Goal: Information Seeking & Learning: Learn about a topic

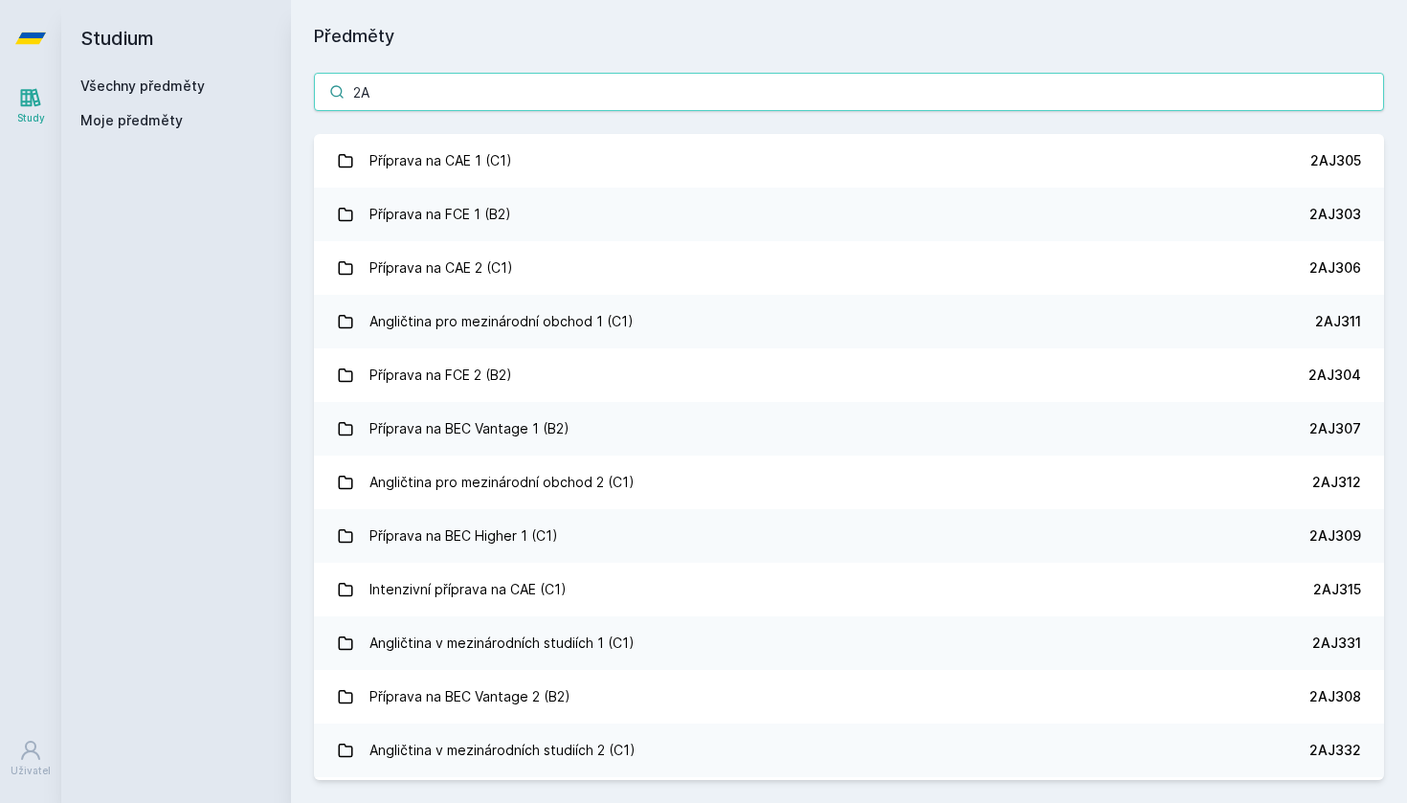
type input "2"
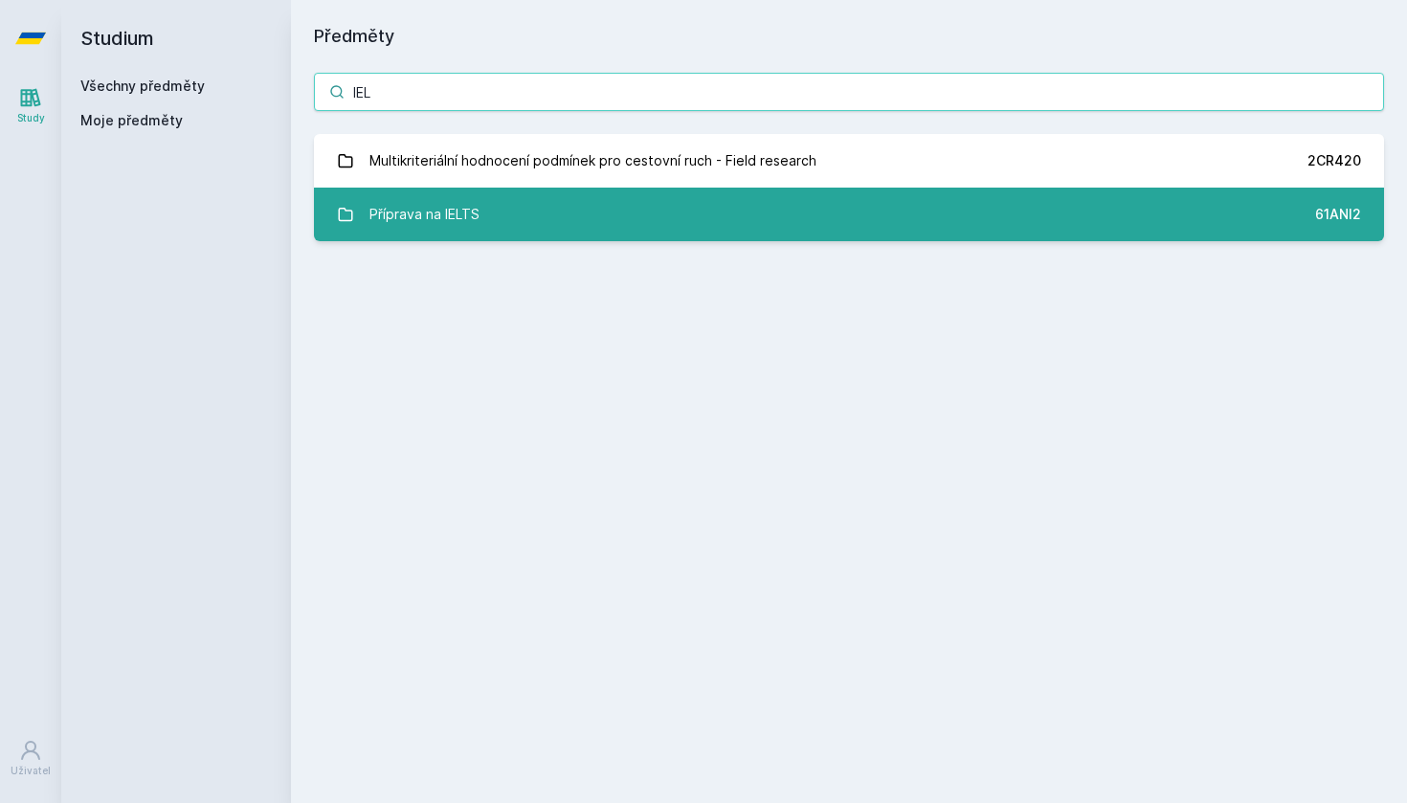
type input "IEL"
click at [793, 215] on link "Příprava na IELTS 61ANI2" at bounding box center [849, 215] width 1070 height 54
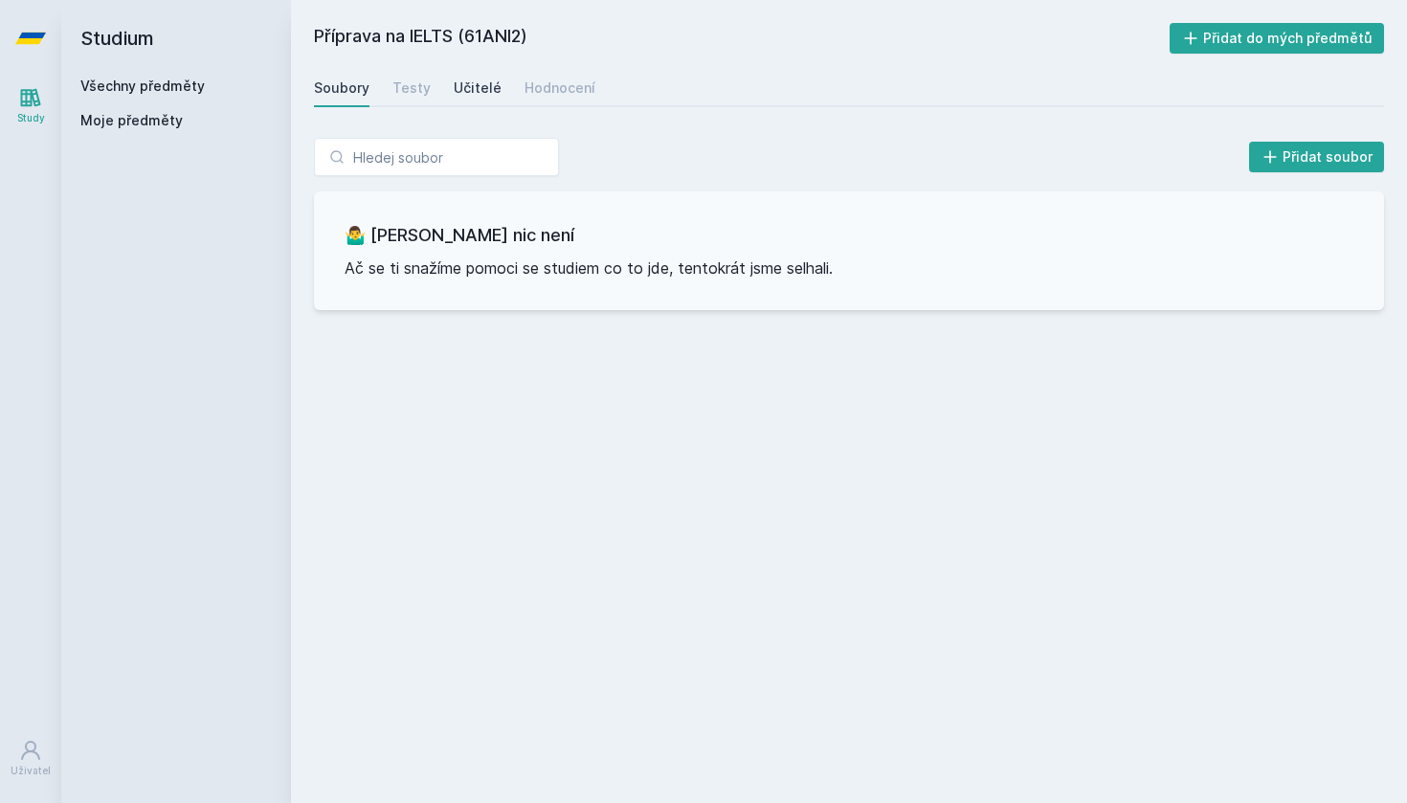
click at [477, 87] on div "Učitelé" at bounding box center [478, 87] width 48 height 19
click at [412, 95] on div "Testy" at bounding box center [411, 87] width 38 height 19
click at [536, 87] on div "Hodnocení" at bounding box center [560, 87] width 71 height 19
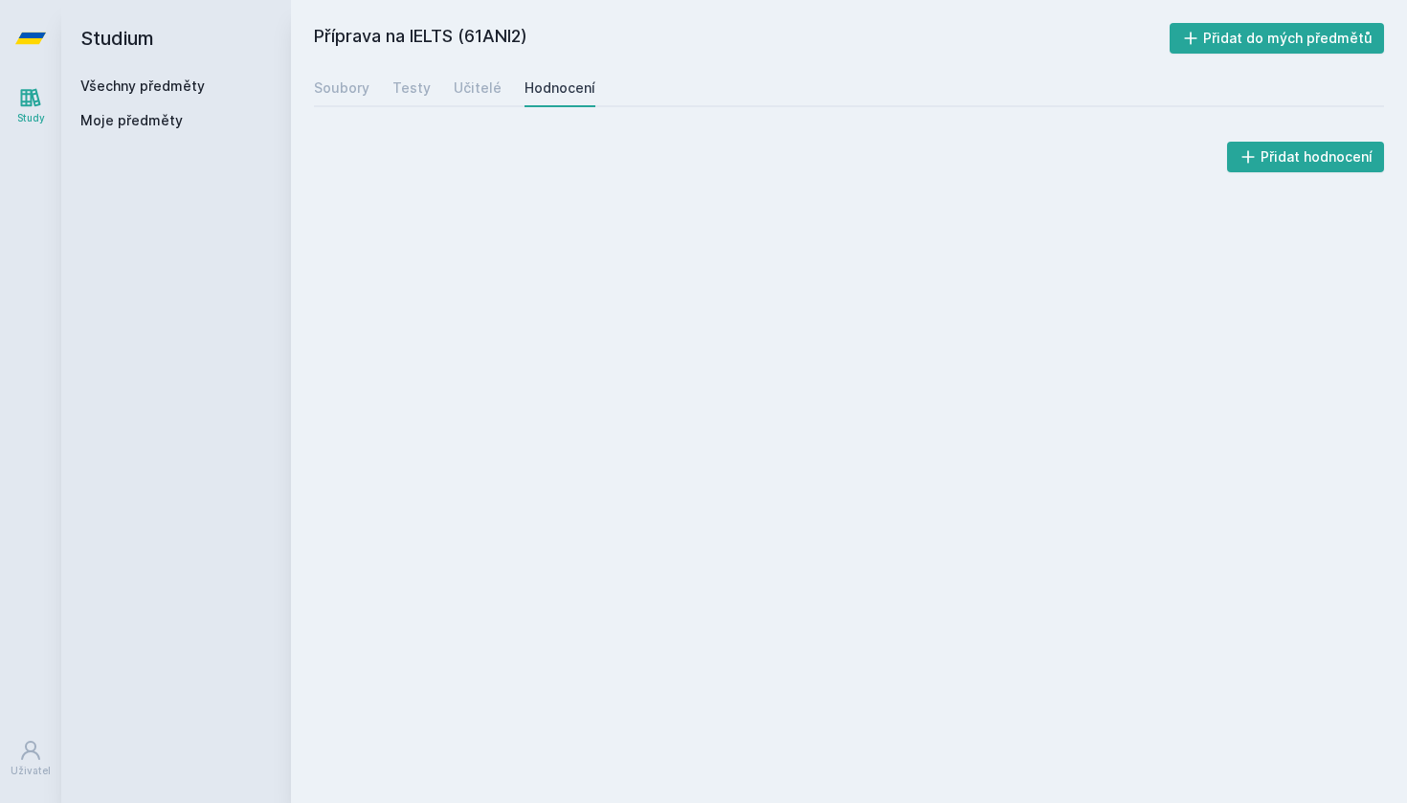
click at [491, 29] on h2 "Příprava na IELTS (61ANI2)" at bounding box center [742, 38] width 856 height 31
click at [495, 39] on h2 "Příprava na IELTS (61ANI2)" at bounding box center [742, 38] width 856 height 31
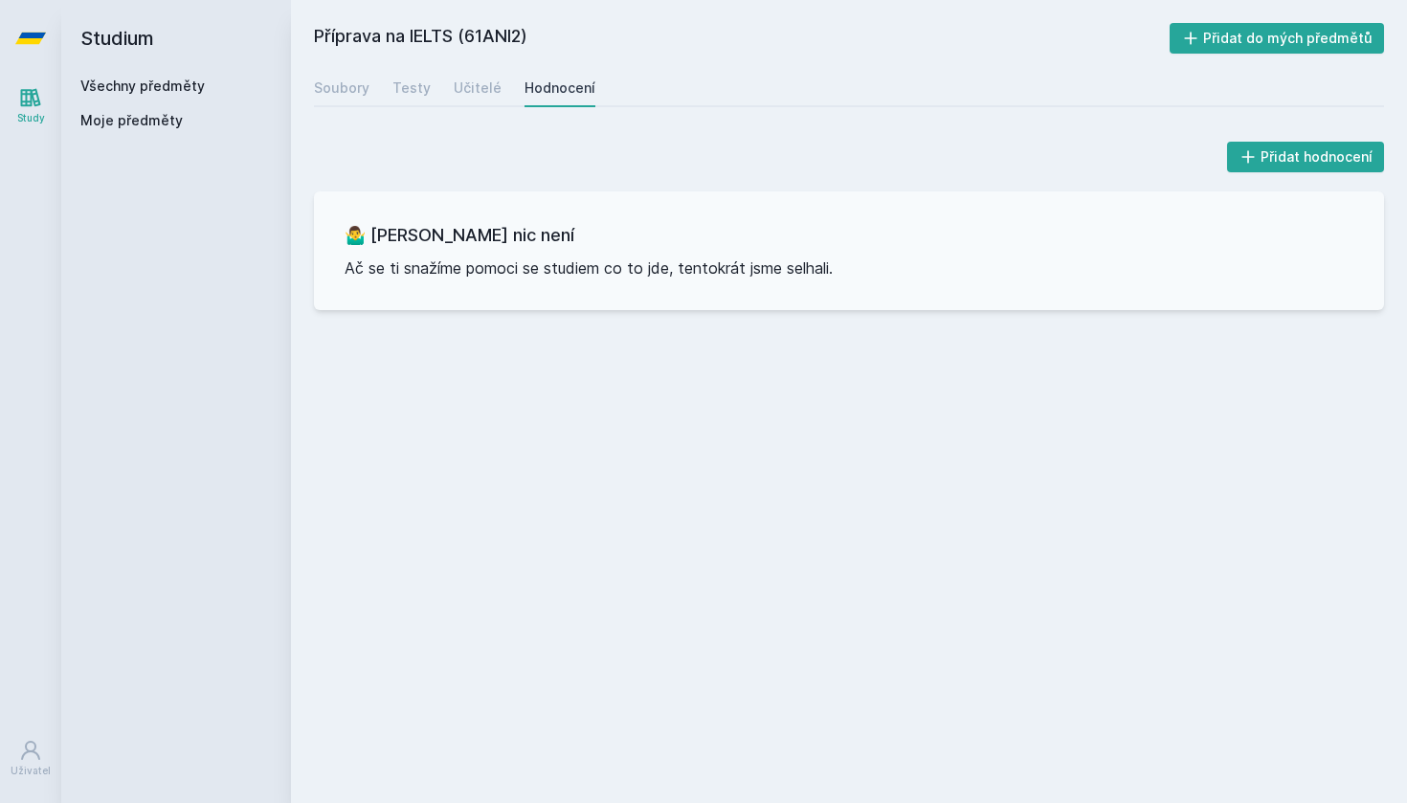
copy h2 "61ANI2"
drag, startPoint x: 310, startPoint y: 34, endPoint x: 455, endPoint y: 40, distance: 144.6
click at [455, 40] on div "Příprava na IELTS (61ANI2) Přidat do mých předmětů Soubory Testy Učitelé Hodnoc…" at bounding box center [849, 401] width 1116 height 803
copy h2 "Příprava na IELTS"
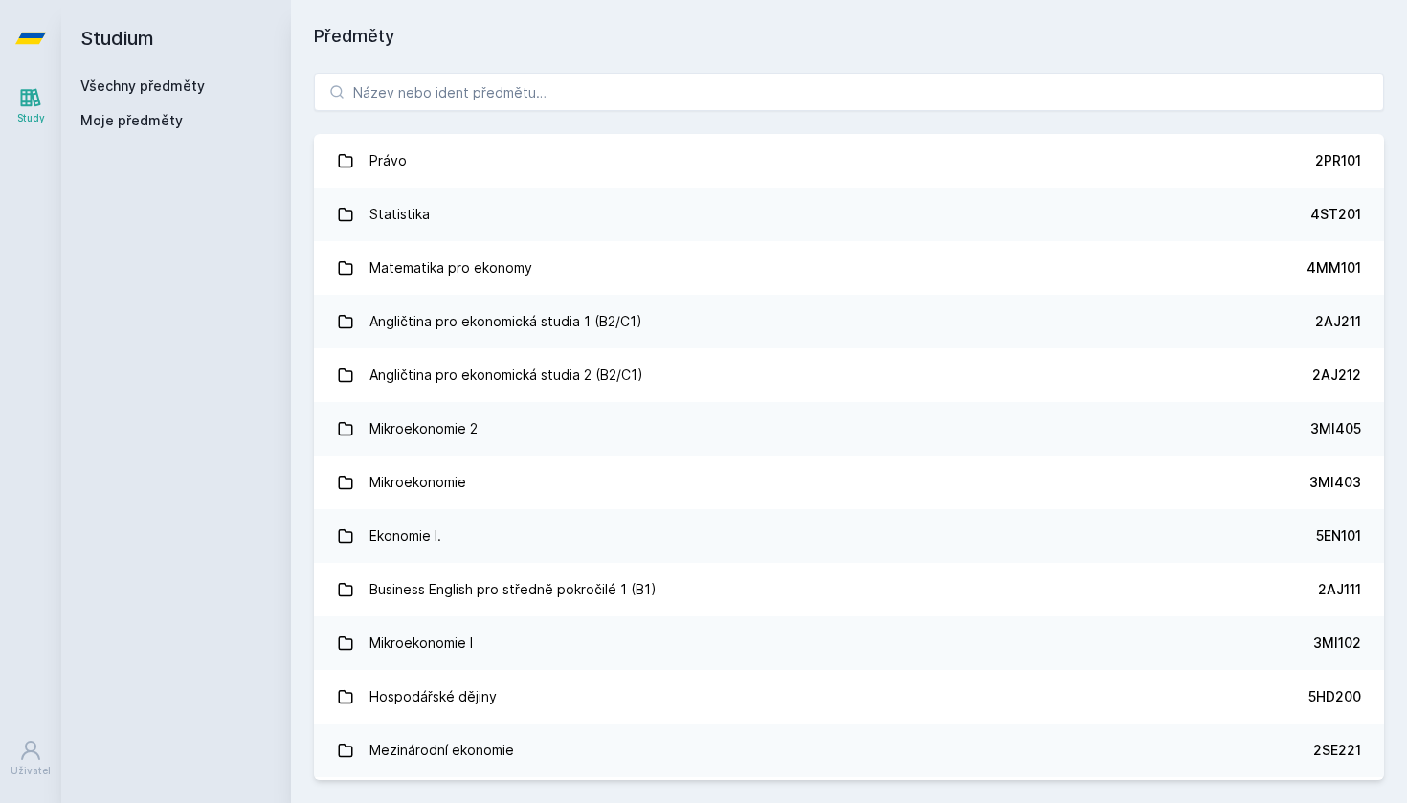
click at [413, 122] on div "Právo 2PR101 Statistika 4ST201 Matematika pro ekonomy 4MM101 Angličtina pro eko…" at bounding box center [849, 426] width 1116 height 753
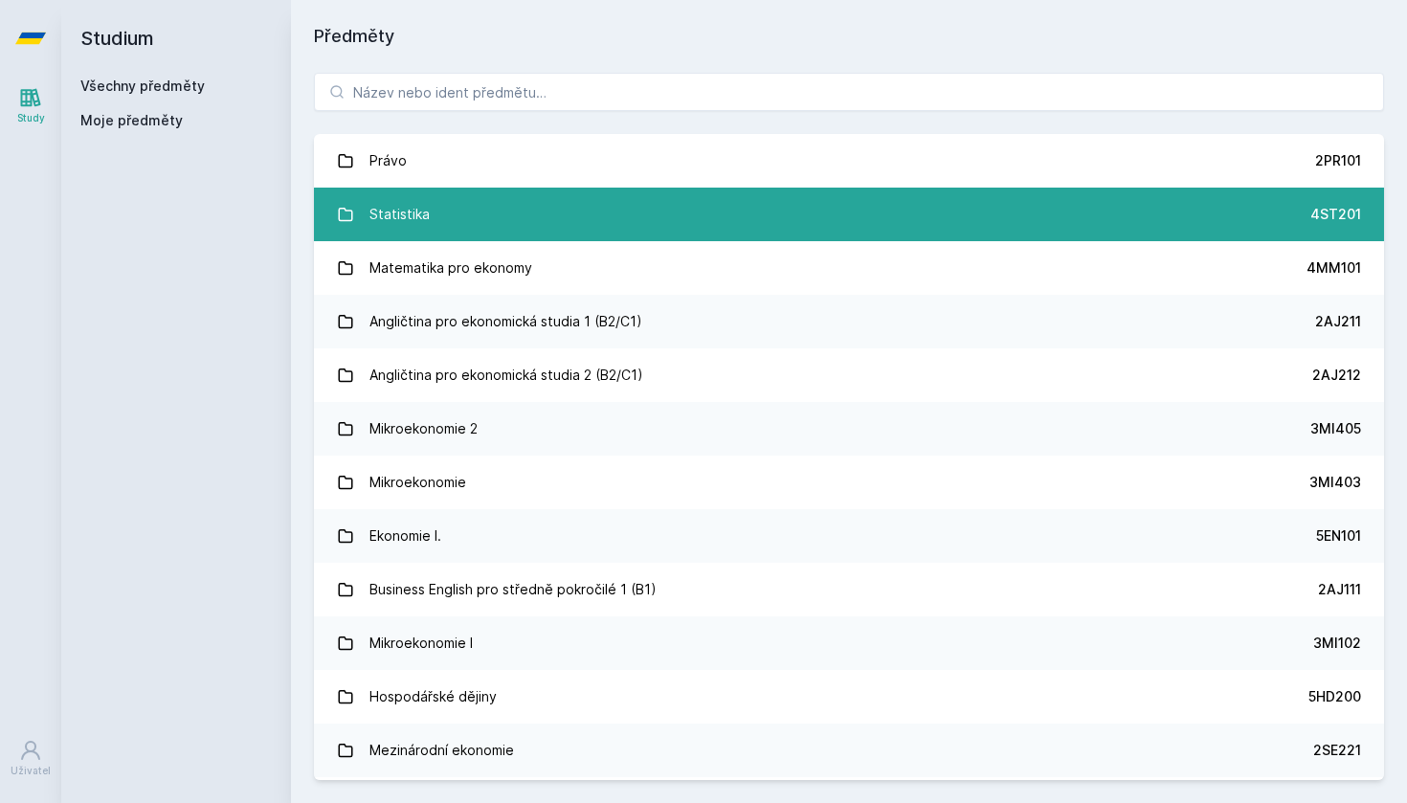
click at [634, 230] on link "Statistika 4ST201" at bounding box center [849, 215] width 1070 height 54
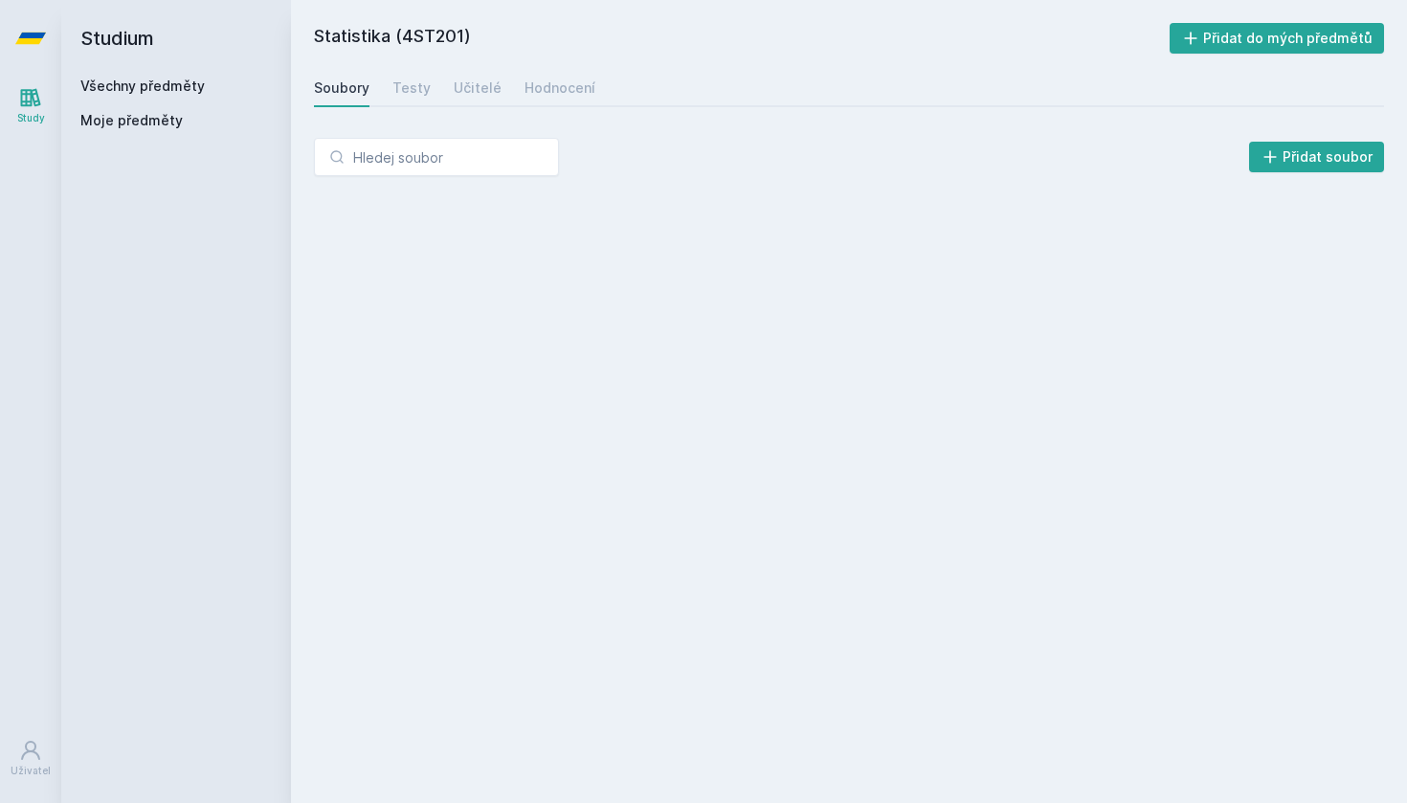
click at [435, 80] on div "Soubory Testy Učitelé Hodnocení" at bounding box center [849, 88] width 1070 height 38
click at [474, 80] on div "Učitelé" at bounding box center [478, 87] width 48 height 19
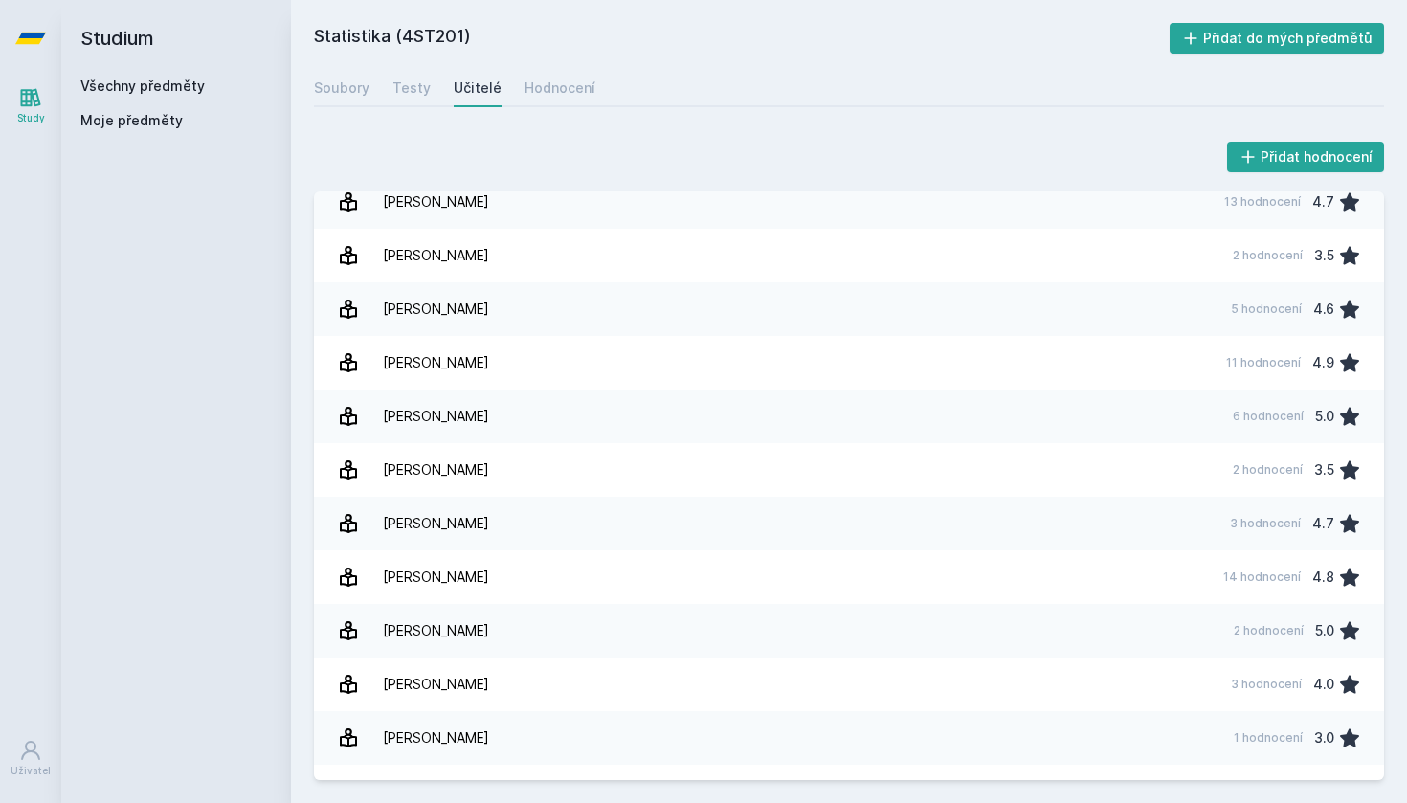
scroll to position [936, 0]
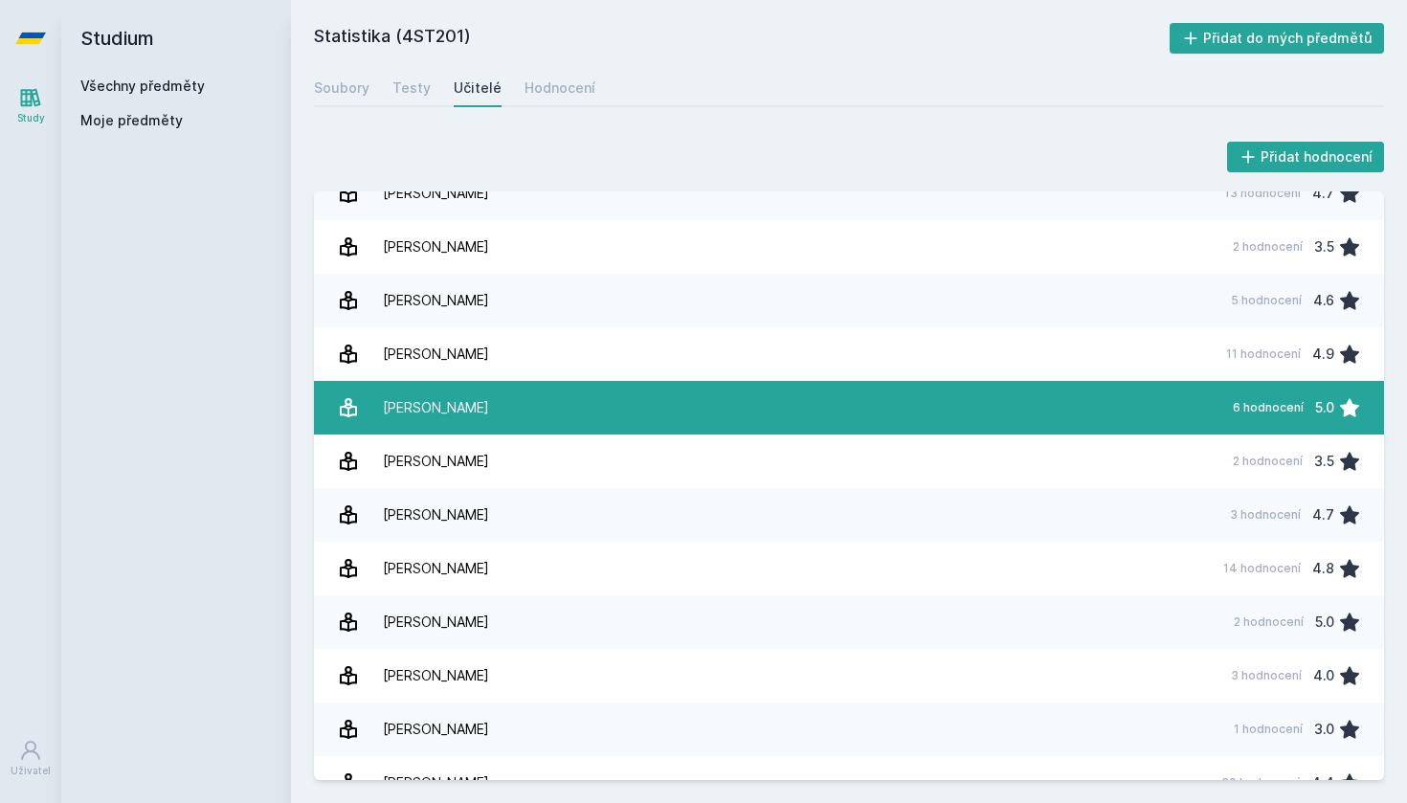
click at [464, 413] on link "[PERSON_NAME] 6 hodnocení 5.0" at bounding box center [849, 408] width 1070 height 54
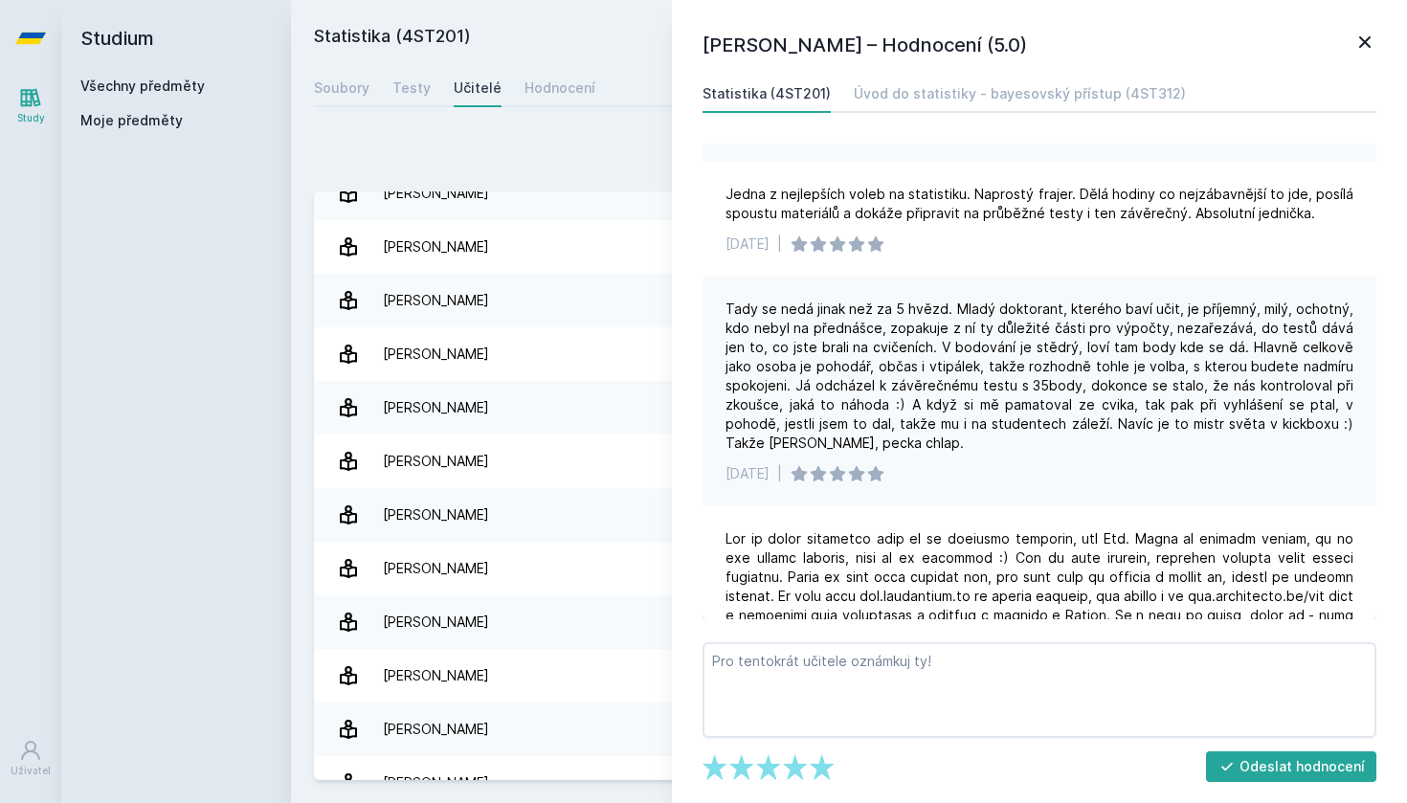
scroll to position [309, 0]
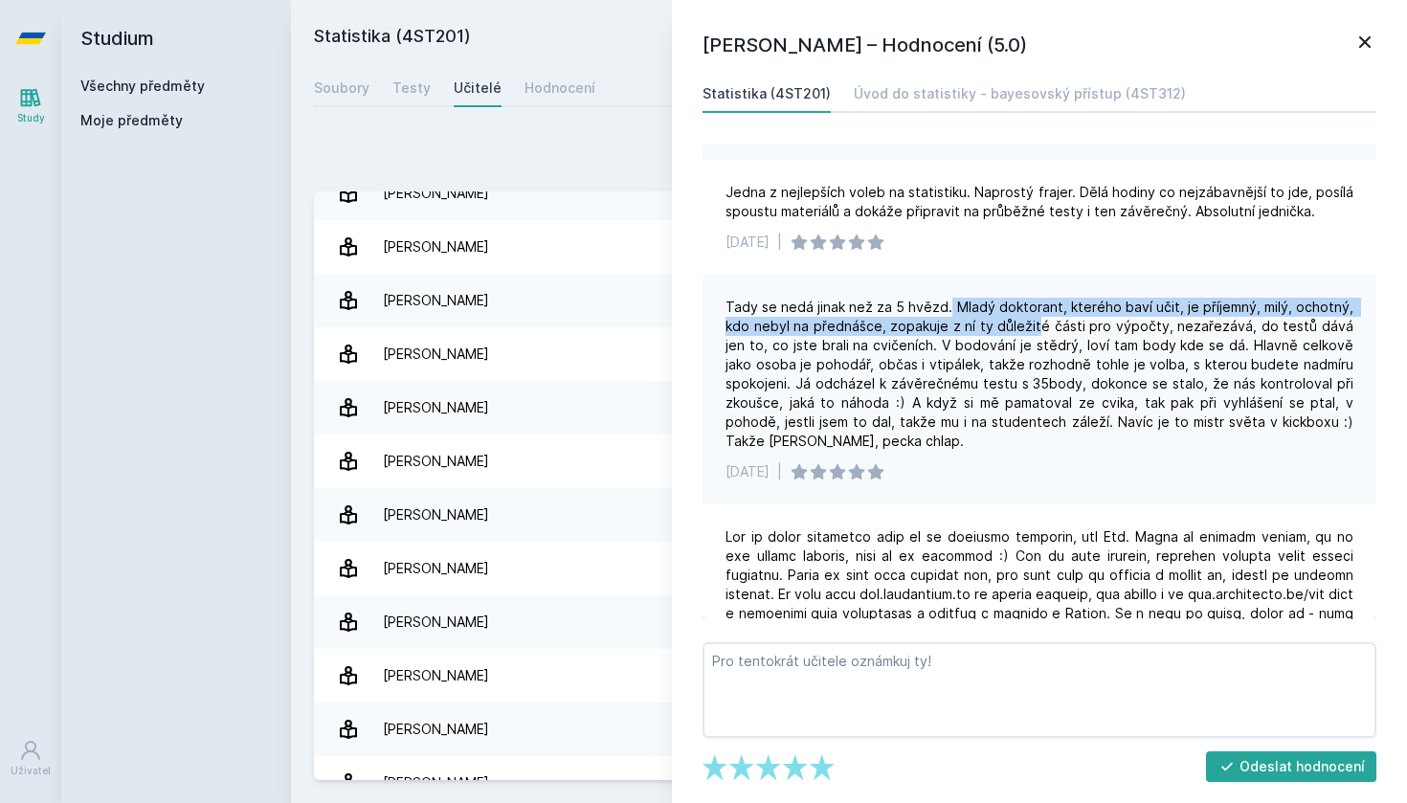
drag, startPoint x: 952, startPoint y: 304, endPoint x: 1032, endPoint y: 328, distance: 83.0
click at [1033, 328] on div "Tady se nedá jinak než za 5 hvězd. Mladý doktorant, kterého baví učit, je příje…" at bounding box center [1040, 374] width 628 height 153
click at [1032, 328] on div "Tady se nedá jinak než za 5 hvězd. Mladý doktorant, kterého baví učit, je příje…" at bounding box center [1040, 374] width 628 height 153
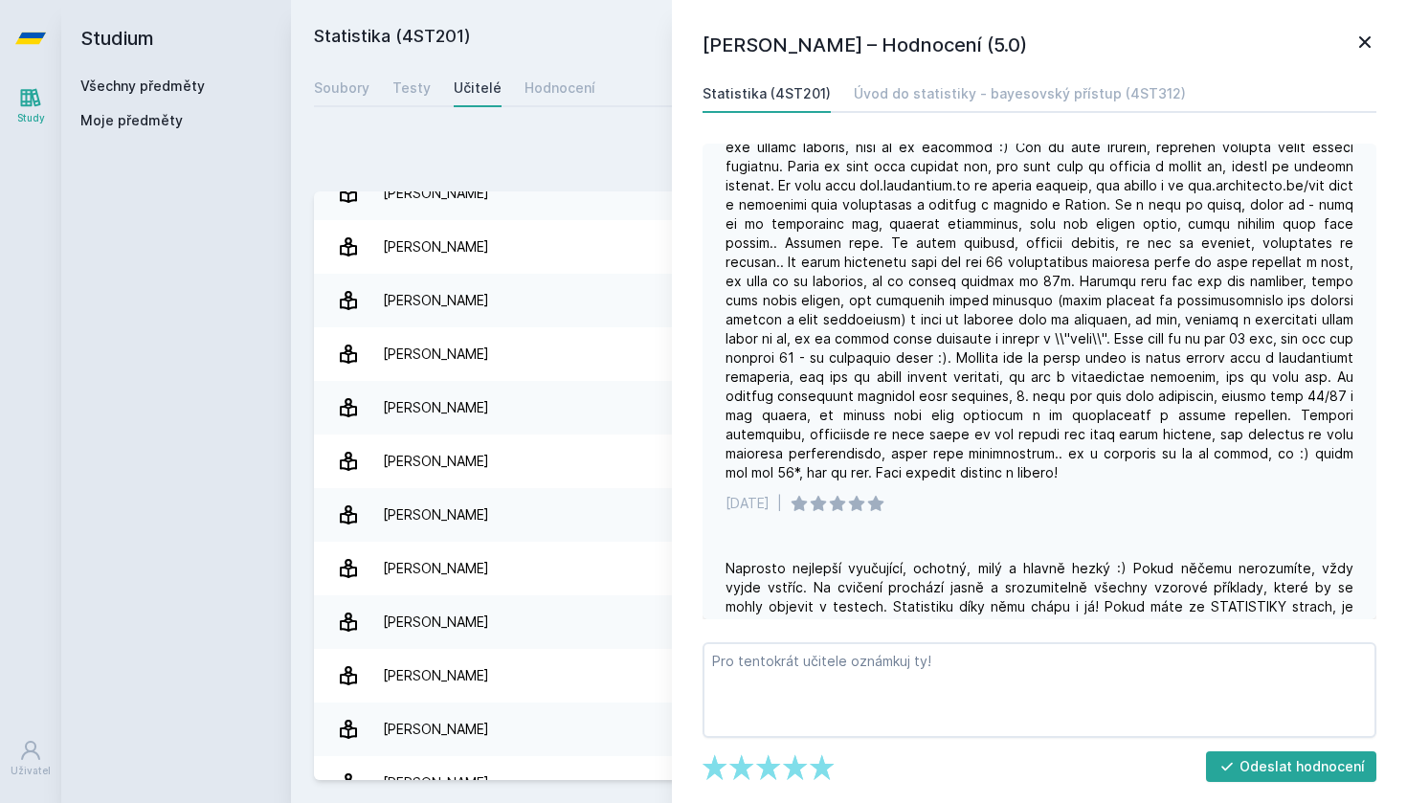
scroll to position [716, 0]
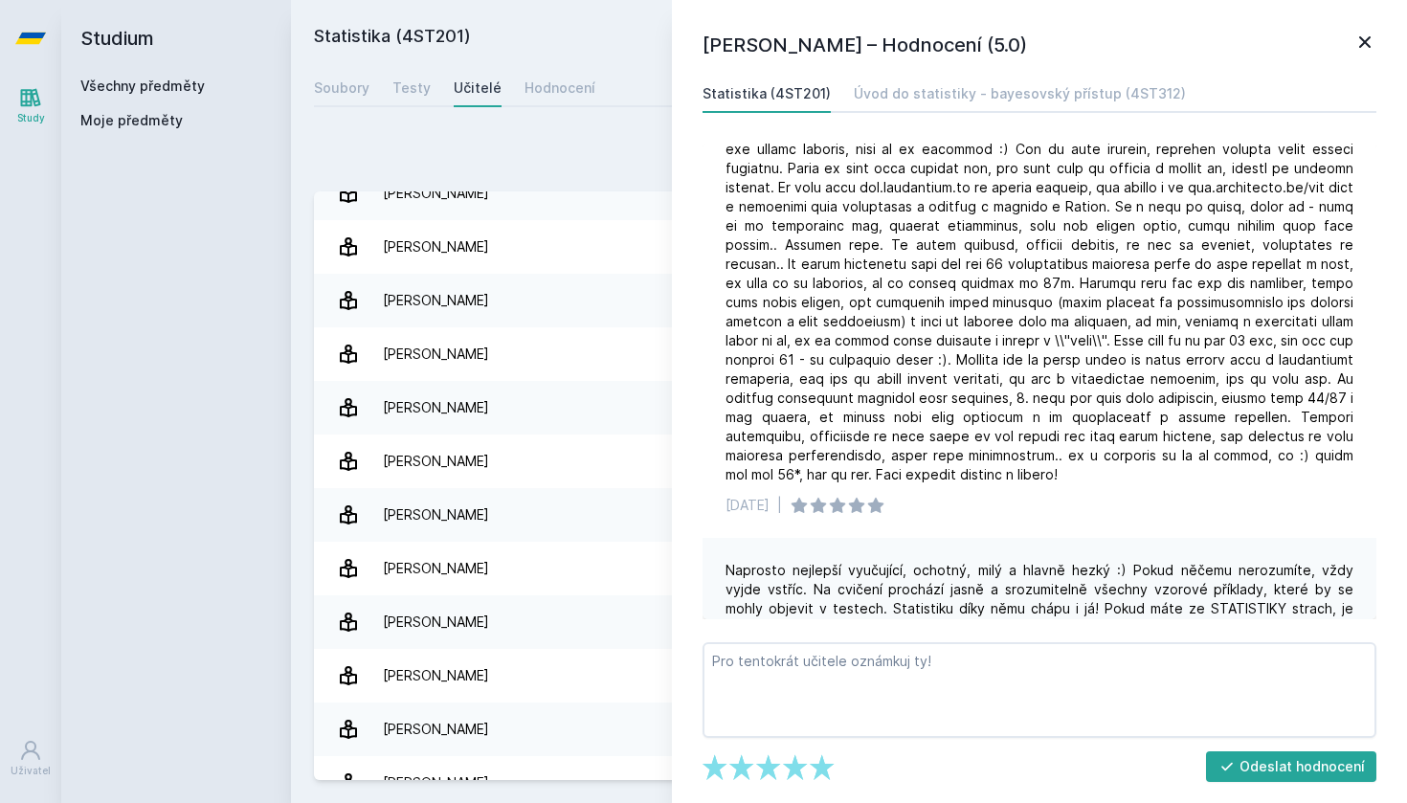
click at [1358, 32] on icon at bounding box center [1364, 42] width 23 height 23
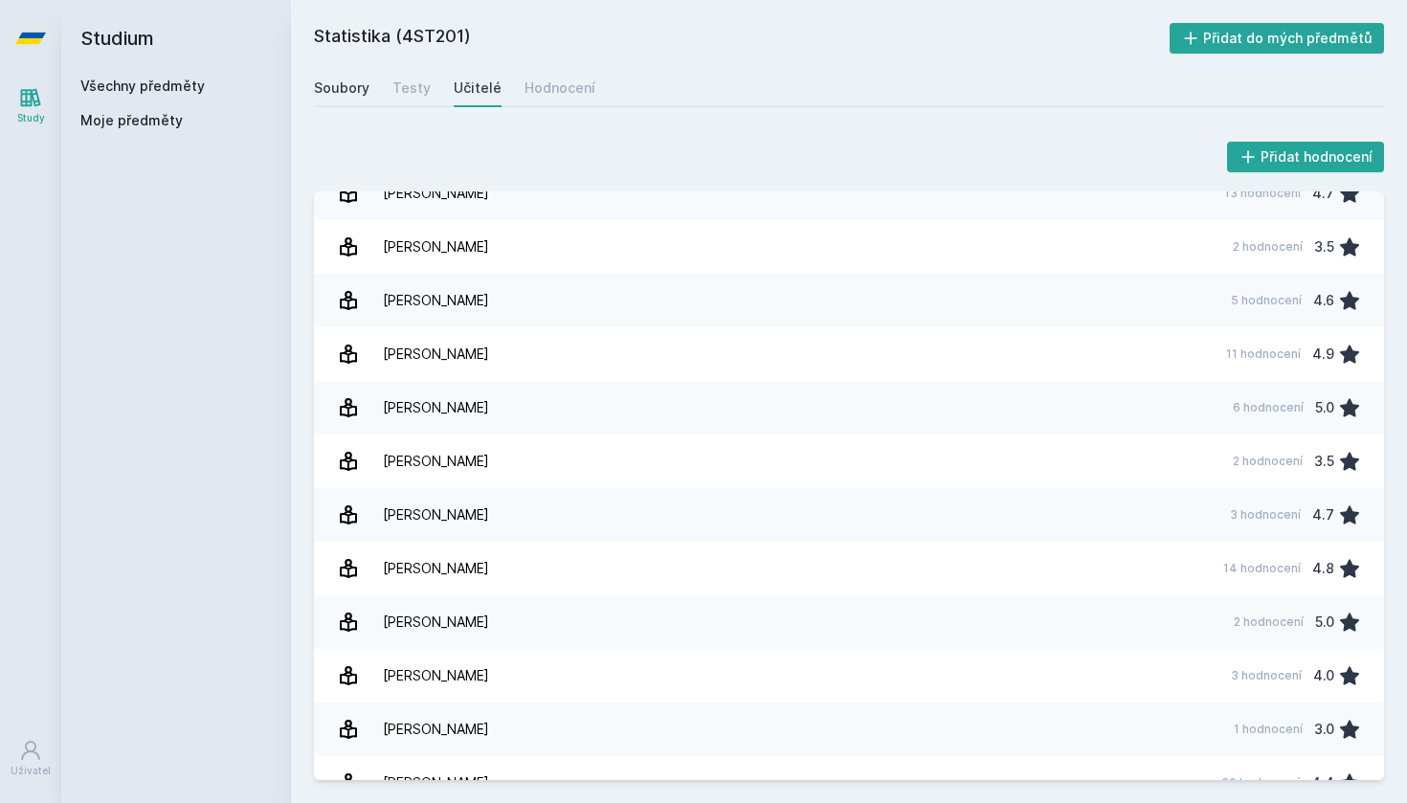
click at [365, 92] on div "Soubory" at bounding box center [342, 87] width 56 height 19
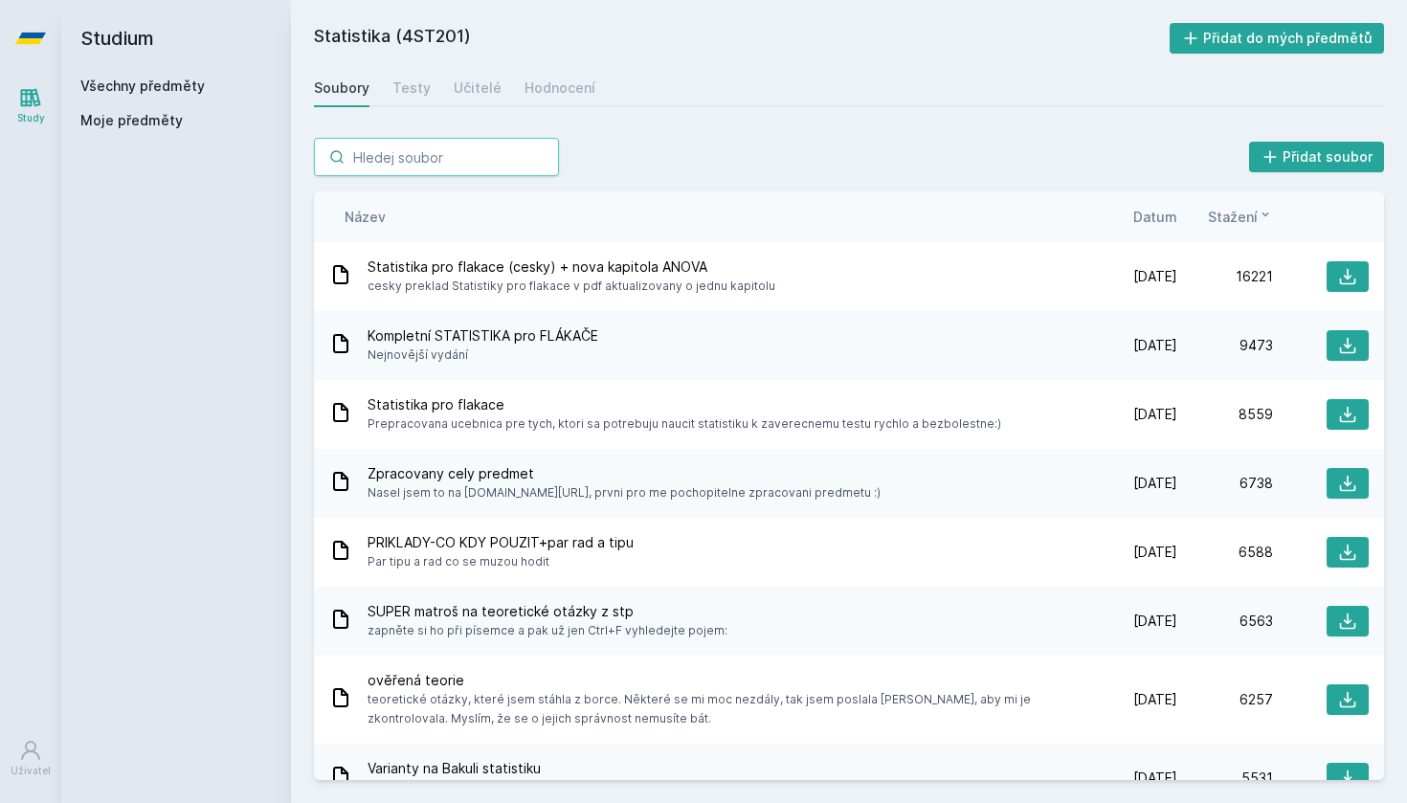
click at [399, 157] on input "search" at bounding box center [436, 157] width 245 height 38
paste input "2AJ326"
type input "2AJ326"
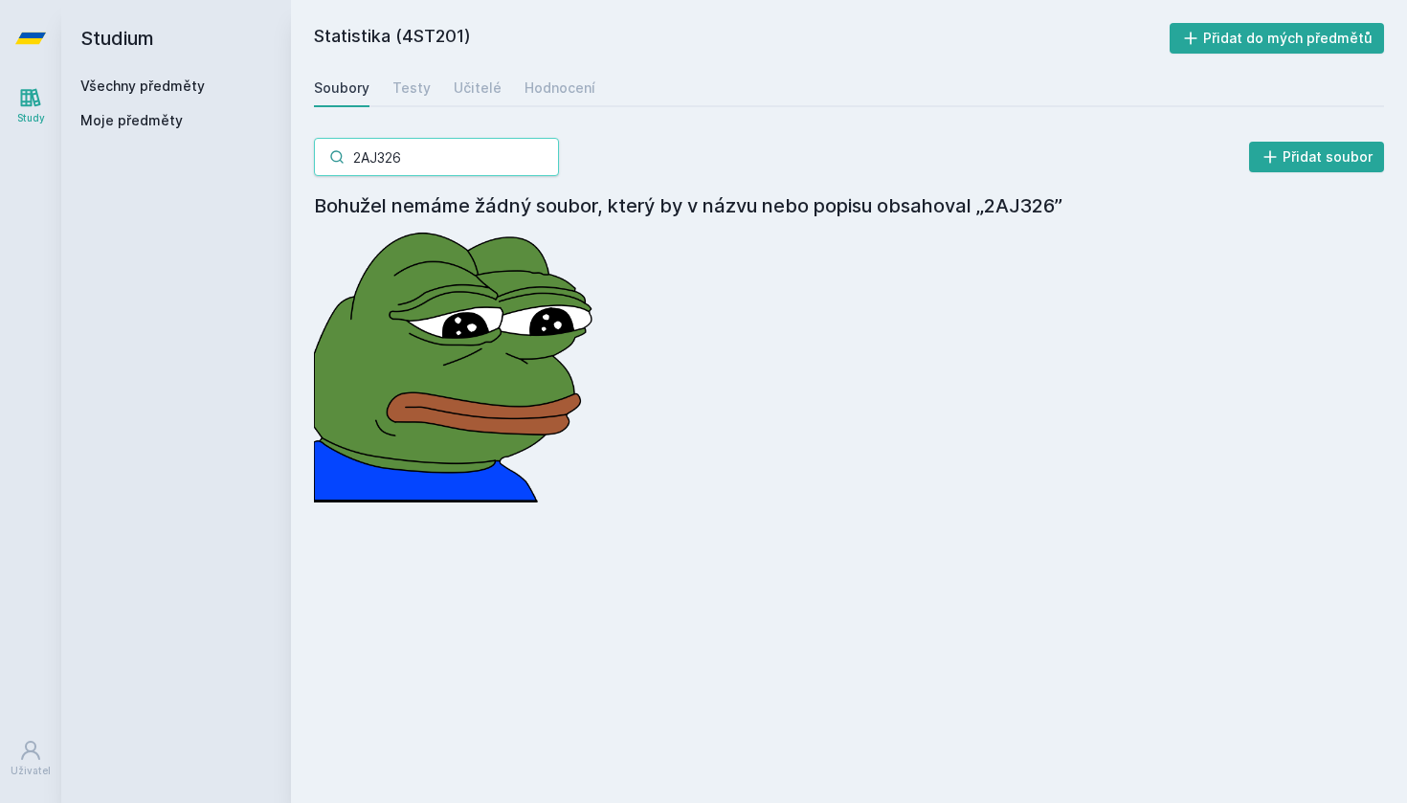
click at [551, 162] on input "2AJ326" at bounding box center [436, 157] width 245 height 38
click at [549, 162] on input "2AJ326" at bounding box center [436, 157] width 245 height 38
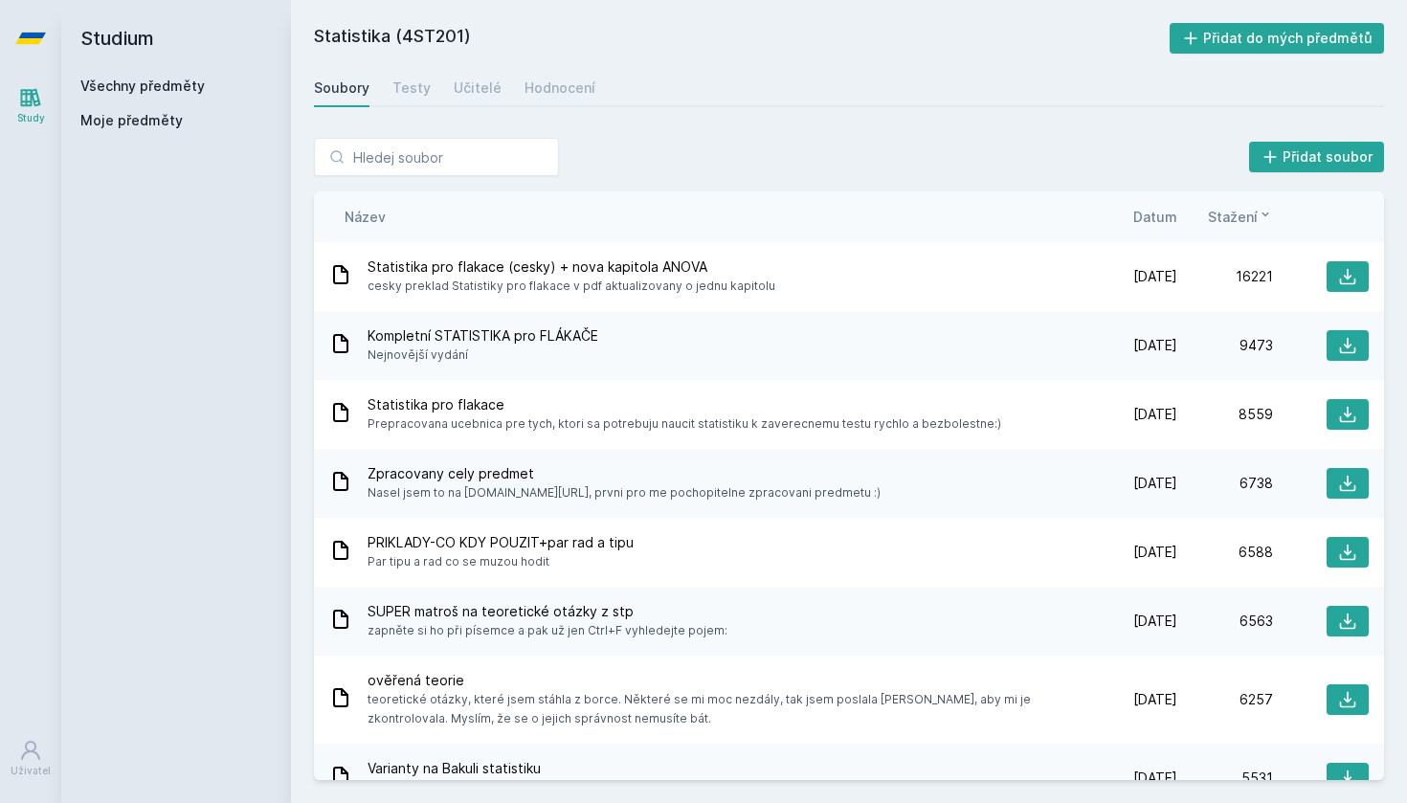
click at [86, 84] on link "Všechny předměty" at bounding box center [142, 86] width 124 height 16
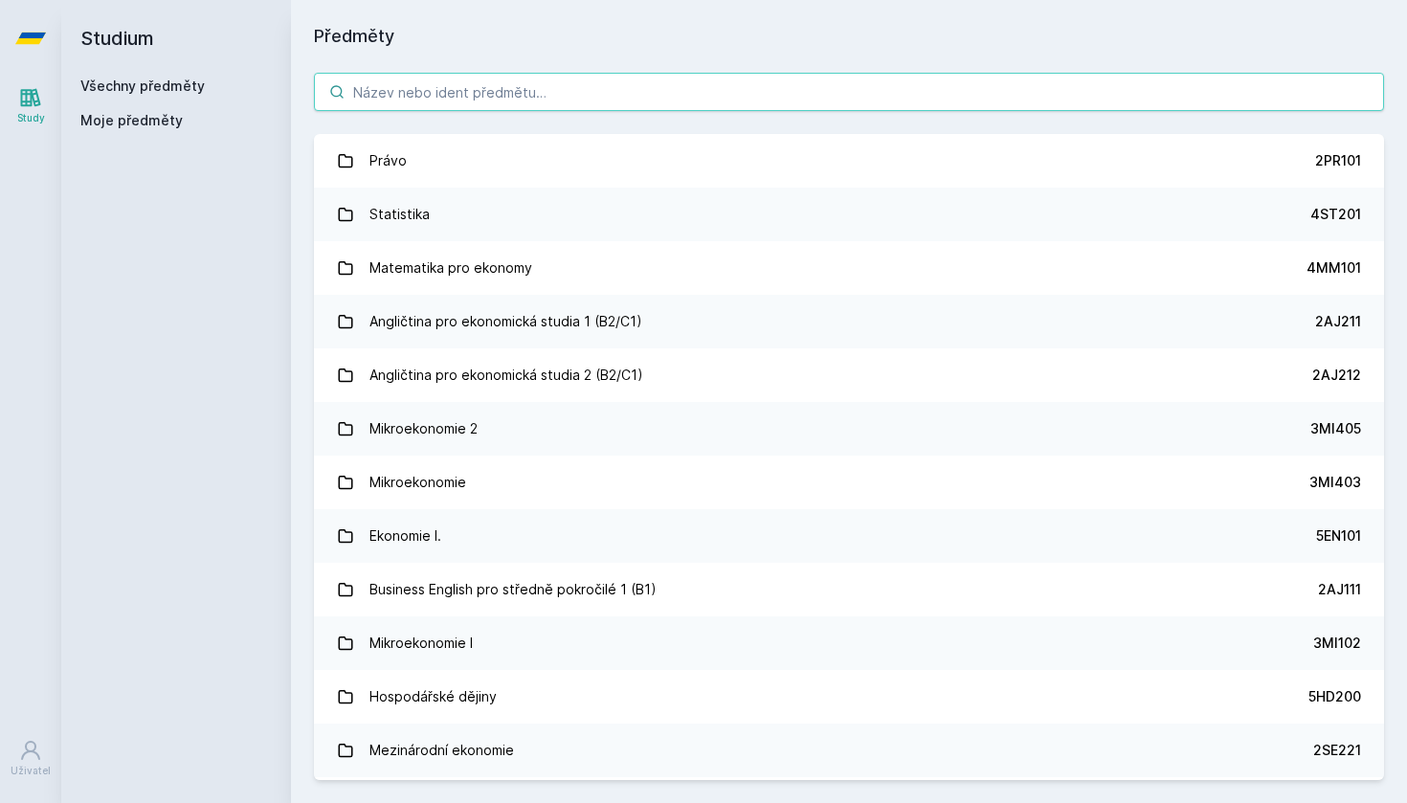
click at [416, 73] on input "search" at bounding box center [849, 92] width 1070 height 38
paste input "2AJ326"
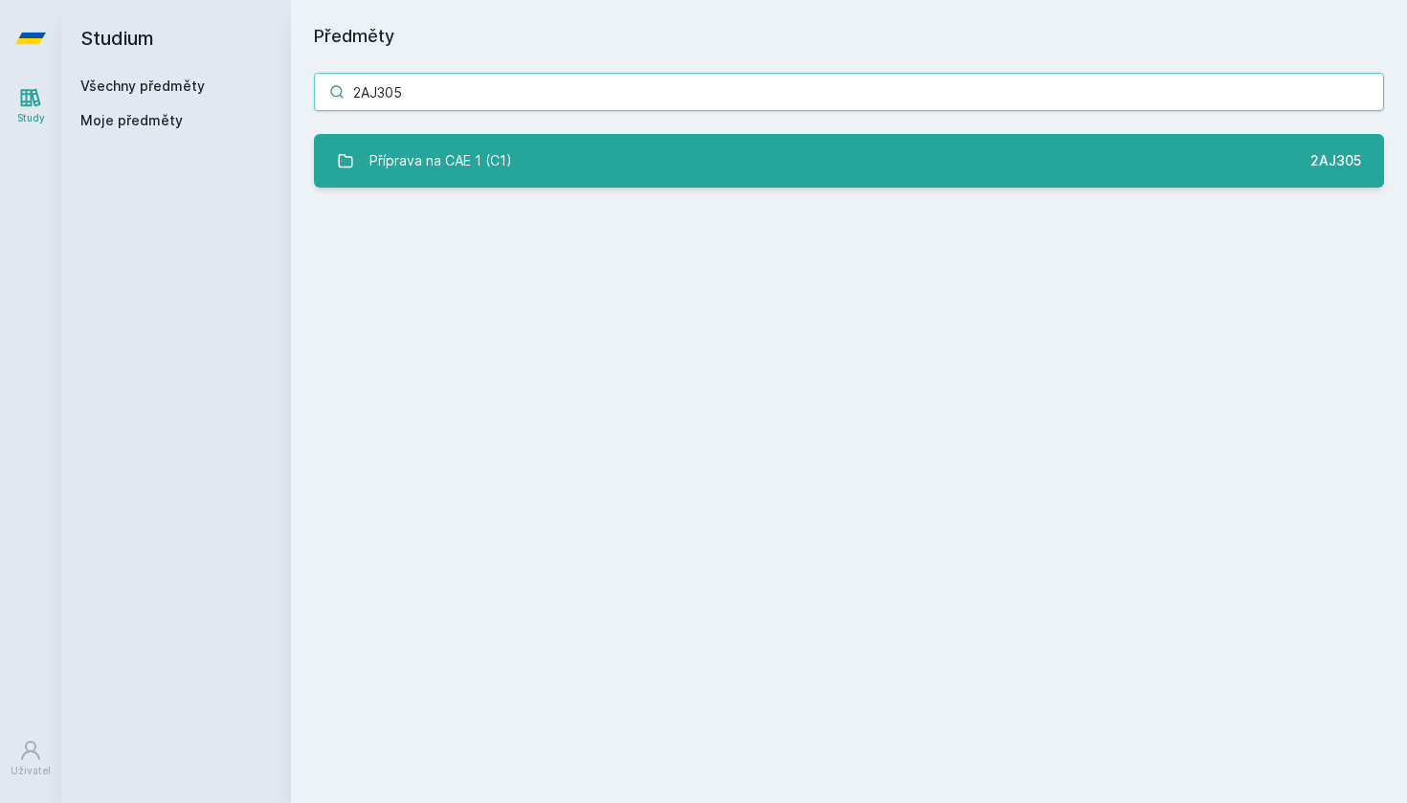
type input "2AJ305"
click at [615, 166] on link "Příprava na CAE 1 (C1) 2AJ305" at bounding box center [849, 161] width 1070 height 54
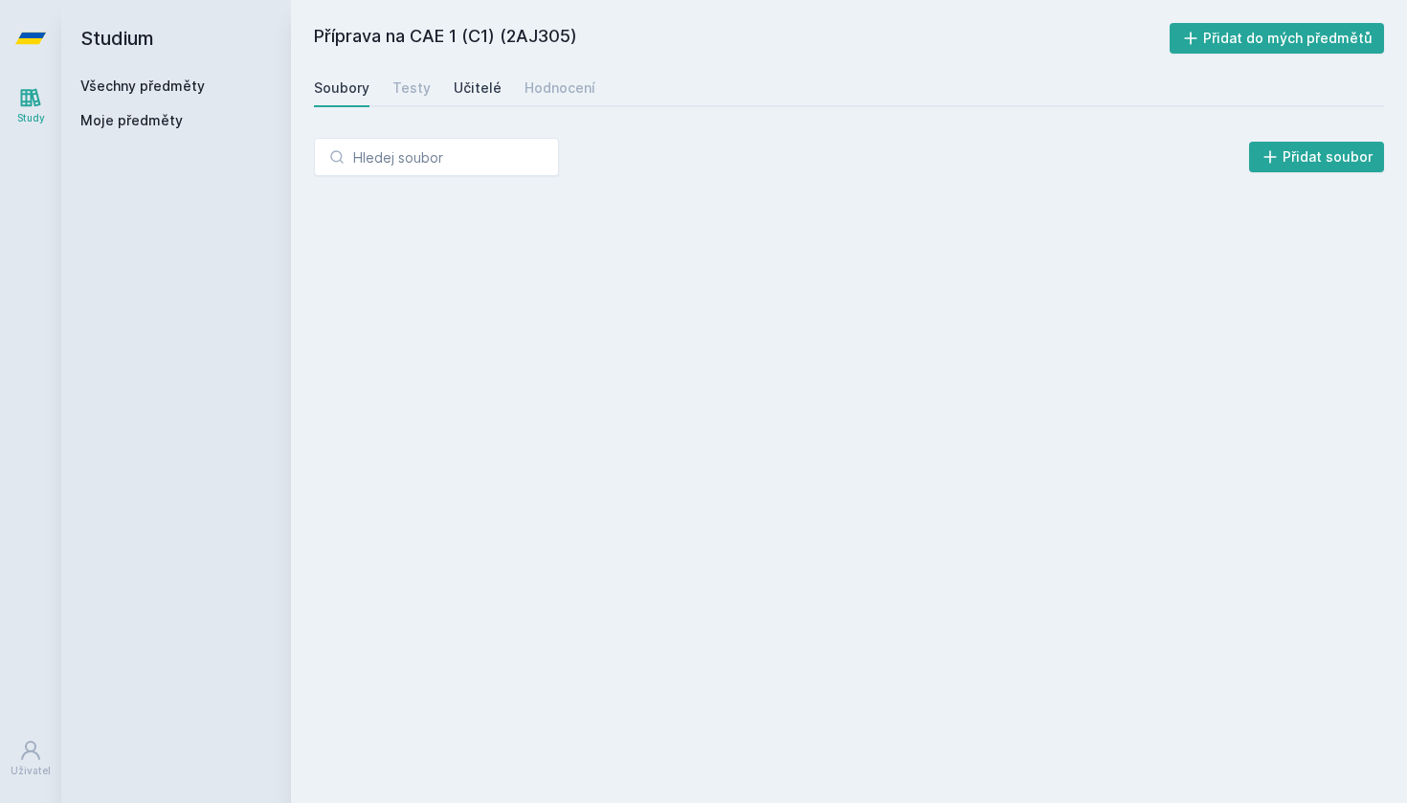
click at [469, 88] on div "Učitelé" at bounding box center [478, 87] width 48 height 19
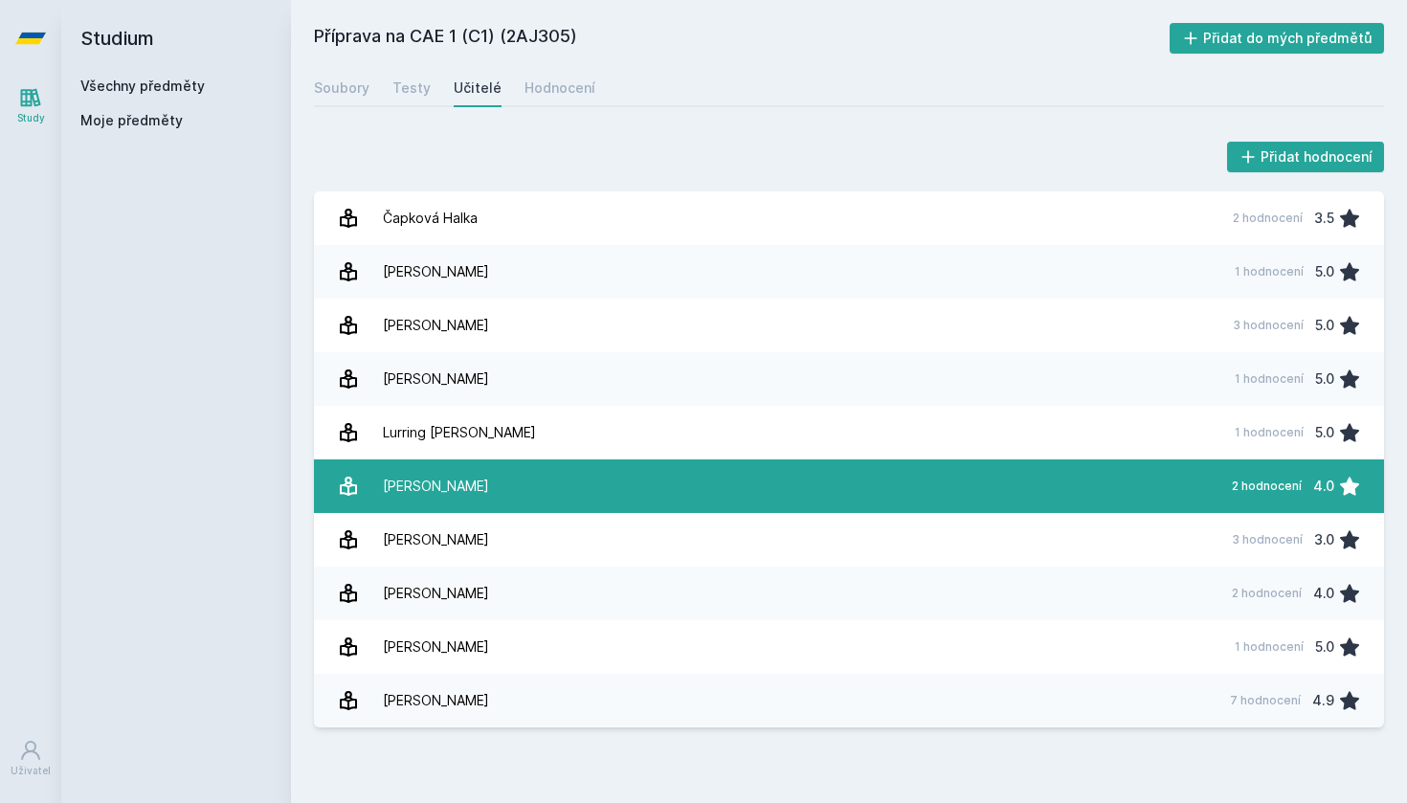
click at [515, 484] on link "[PERSON_NAME] 2 hodnocení 4.0" at bounding box center [849, 486] width 1070 height 54
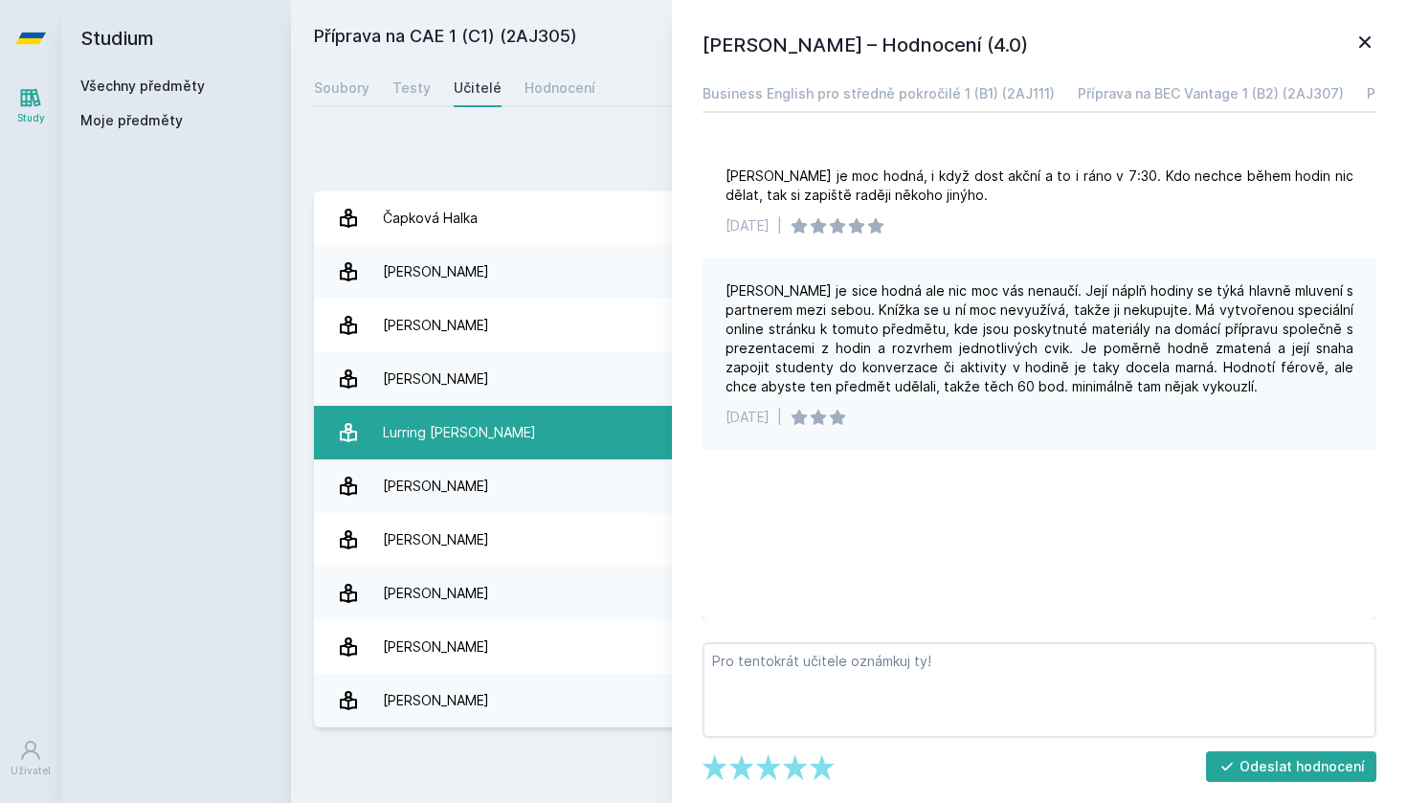
click at [542, 426] on link "Lurring [PERSON_NAME] 1 hodnocení 5.0" at bounding box center [849, 433] width 1070 height 54
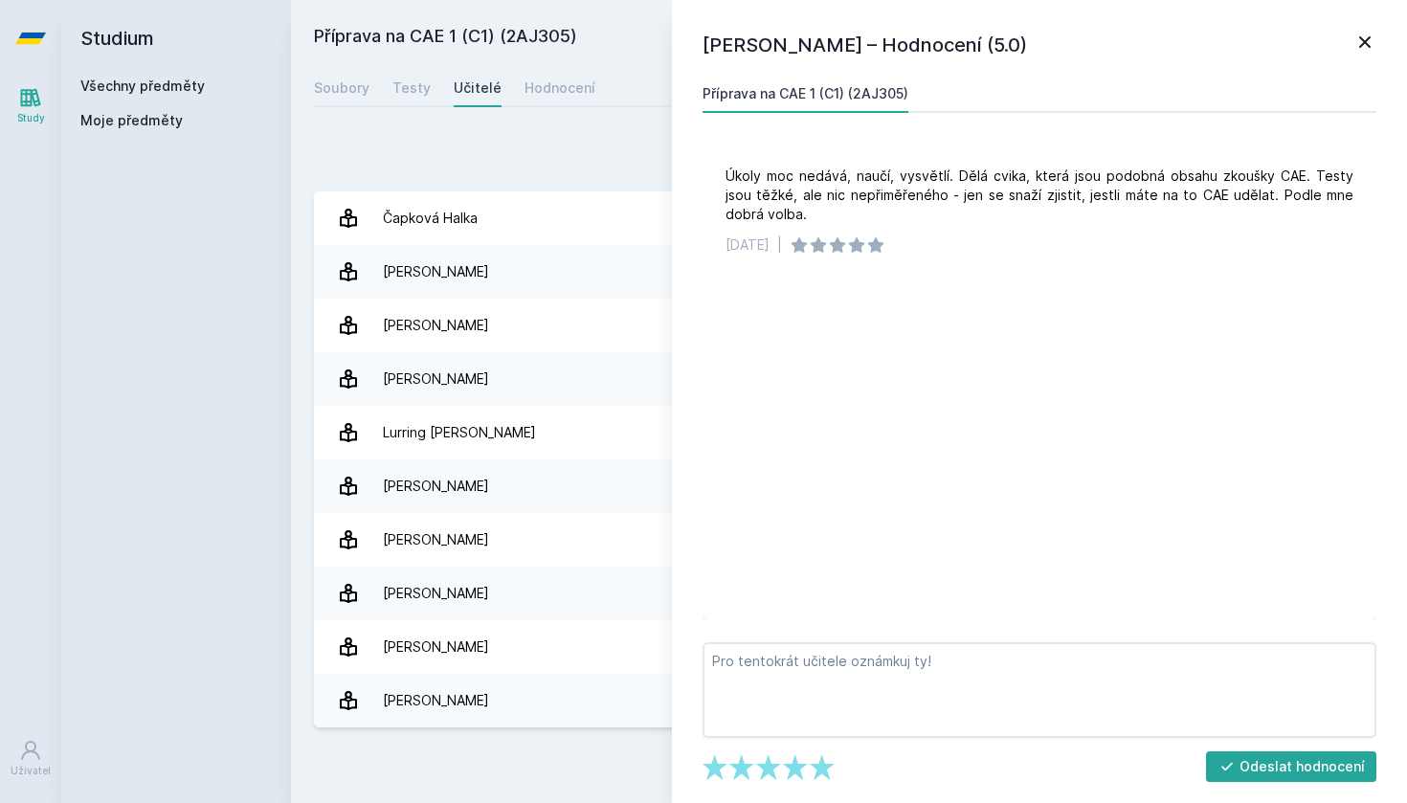
click at [1367, 41] on icon at bounding box center [1364, 41] width 11 height 11
